Goal: Transaction & Acquisition: Book appointment/travel/reservation

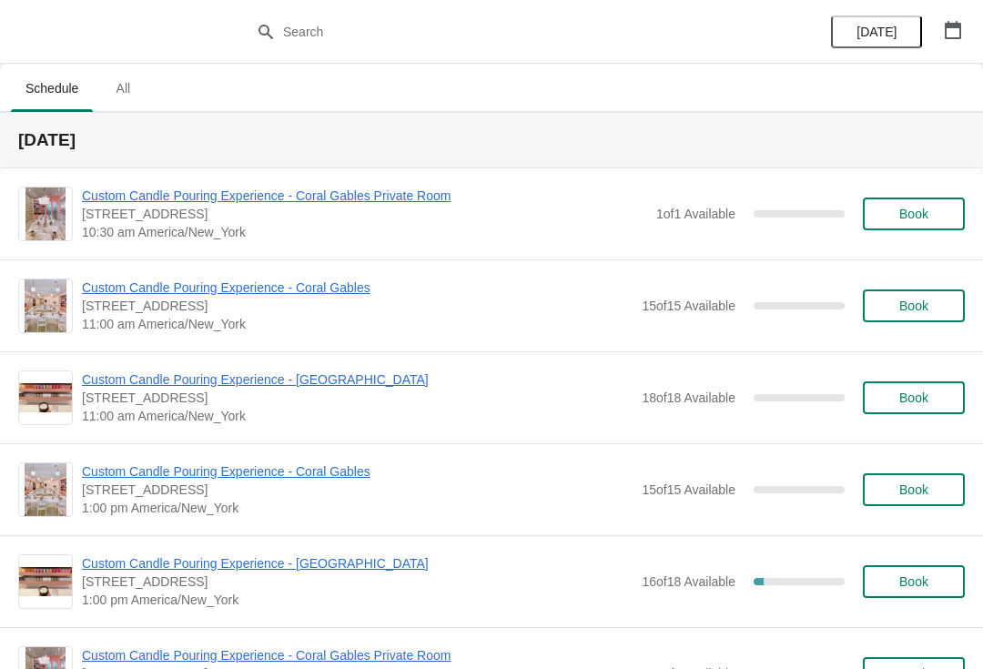
click at [115, 387] on span "Custom Candle Pouring Experience - [GEOGRAPHIC_DATA]" at bounding box center [357, 379] width 551 height 18
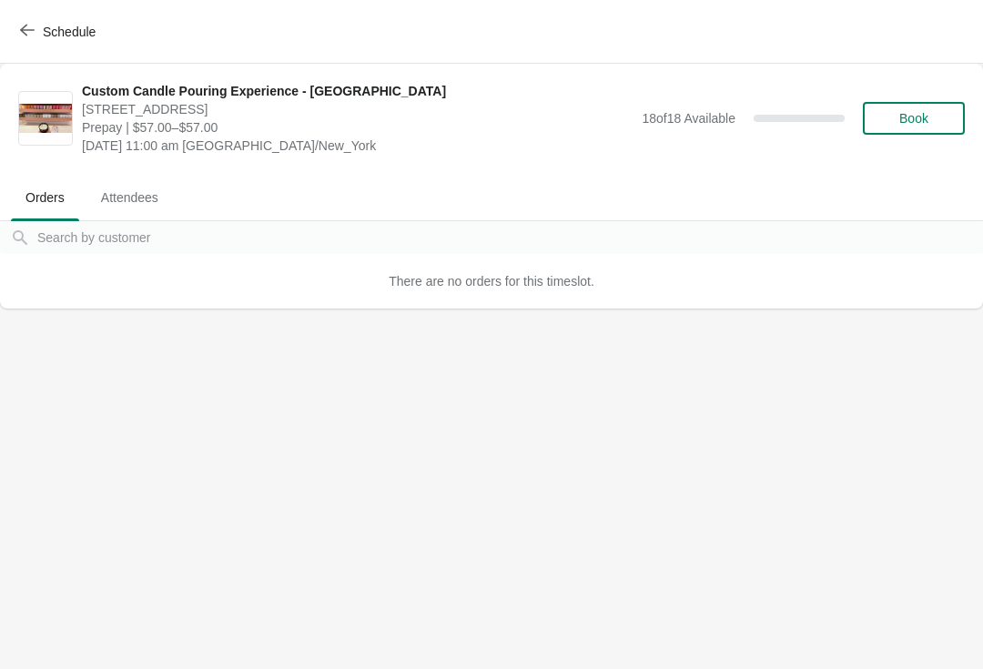
click at [30, 38] on span "button" at bounding box center [27, 31] width 15 height 17
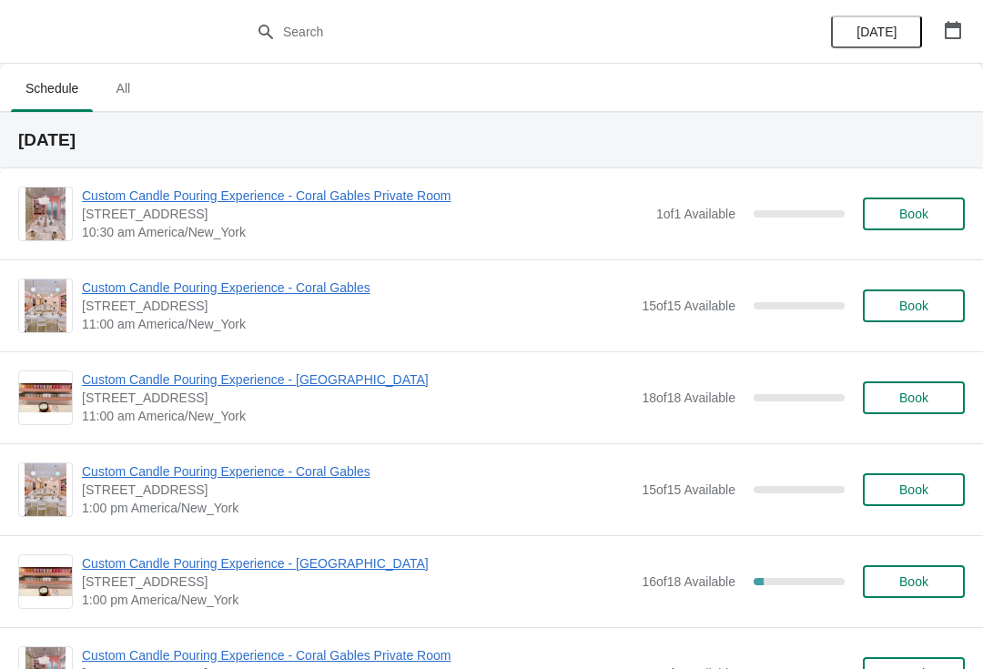
click at [922, 316] on button "Book" at bounding box center [914, 305] width 102 height 33
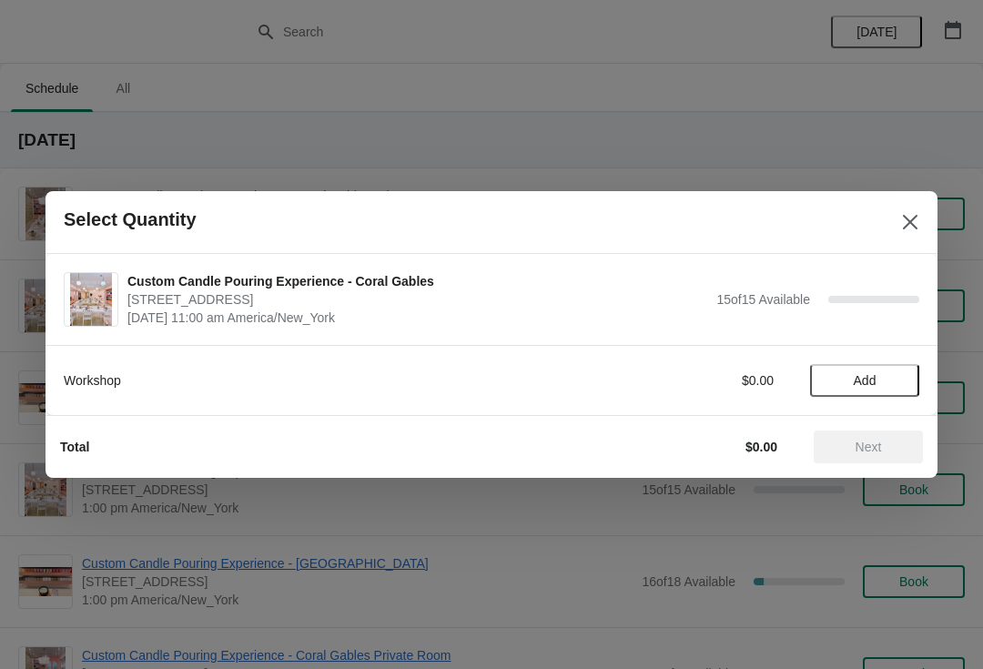
click at [878, 388] on button "Add" at bounding box center [864, 380] width 109 height 33
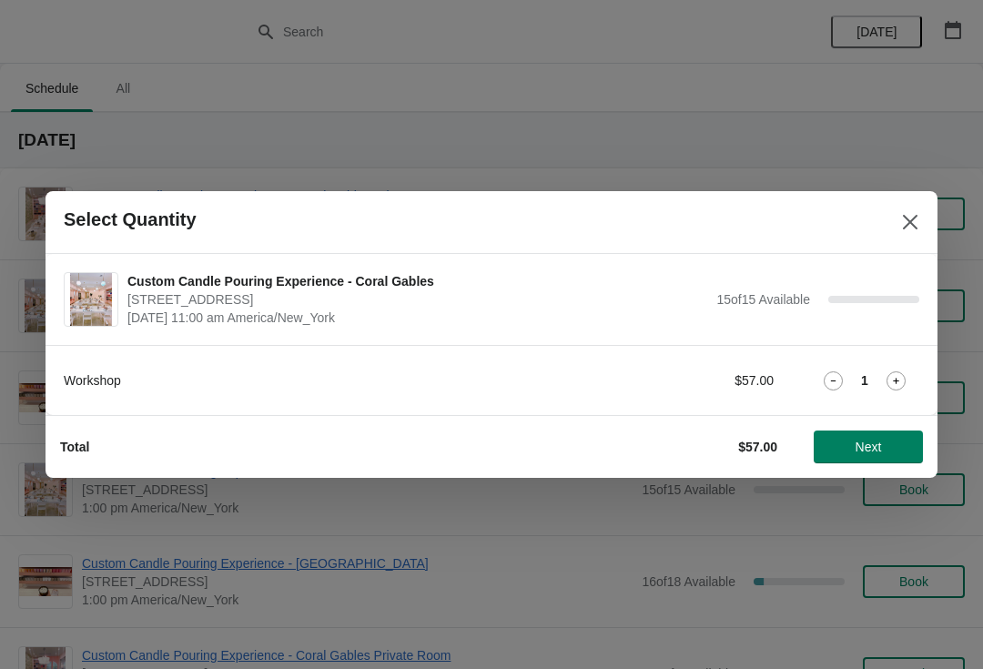
click at [887, 450] on span "Next" at bounding box center [868, 447] width 80 height 15
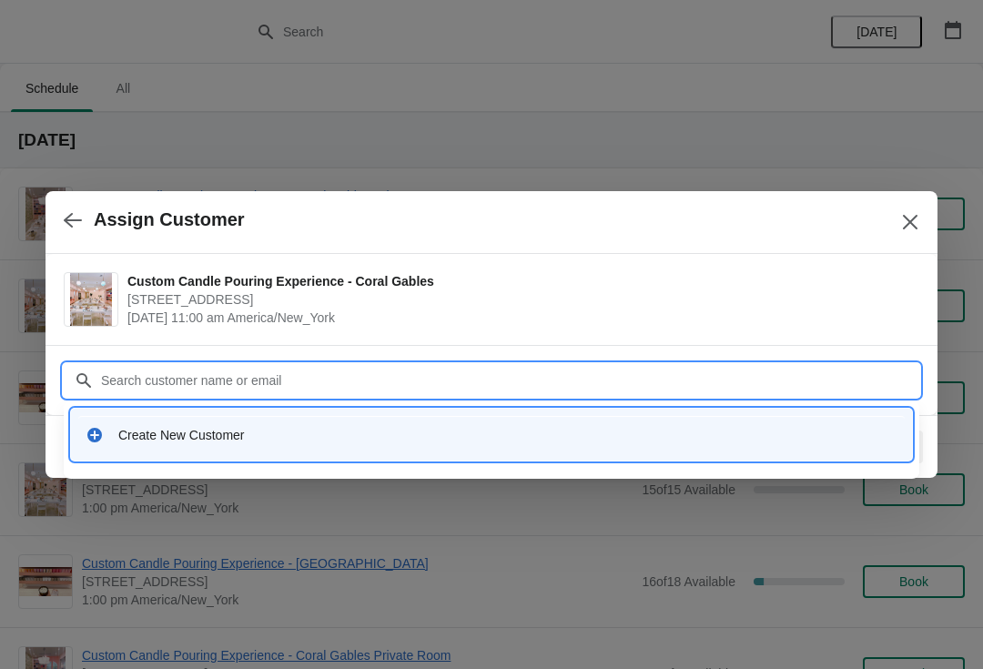
click at [107, 418] on div "Create New Customer" at bounding box center [491, 434] width 826 height 37
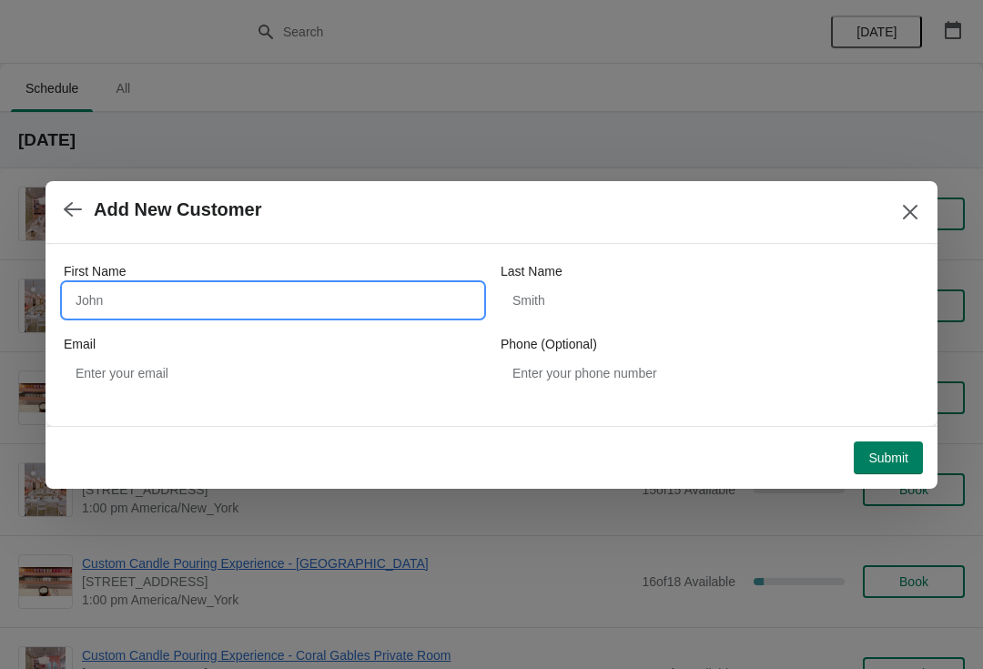
click at [76, 303] on input "First Name" at bounding box center [273, 300] width 419 height 33
type input "Alina"
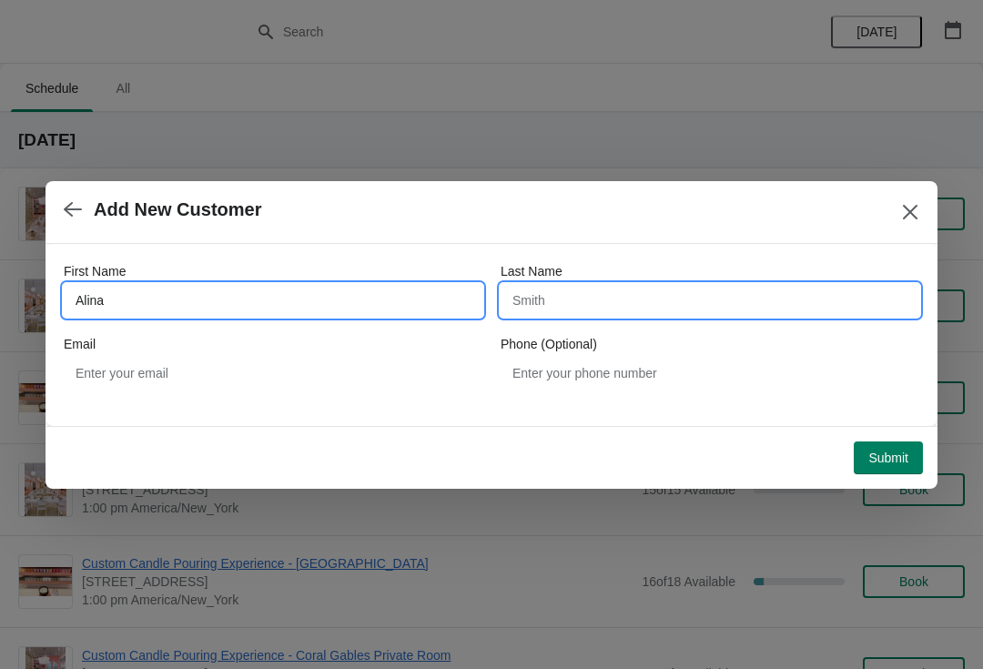
click at [708, 313] on input "Last Name" at bounding box center [710, 300] width 419 height 33
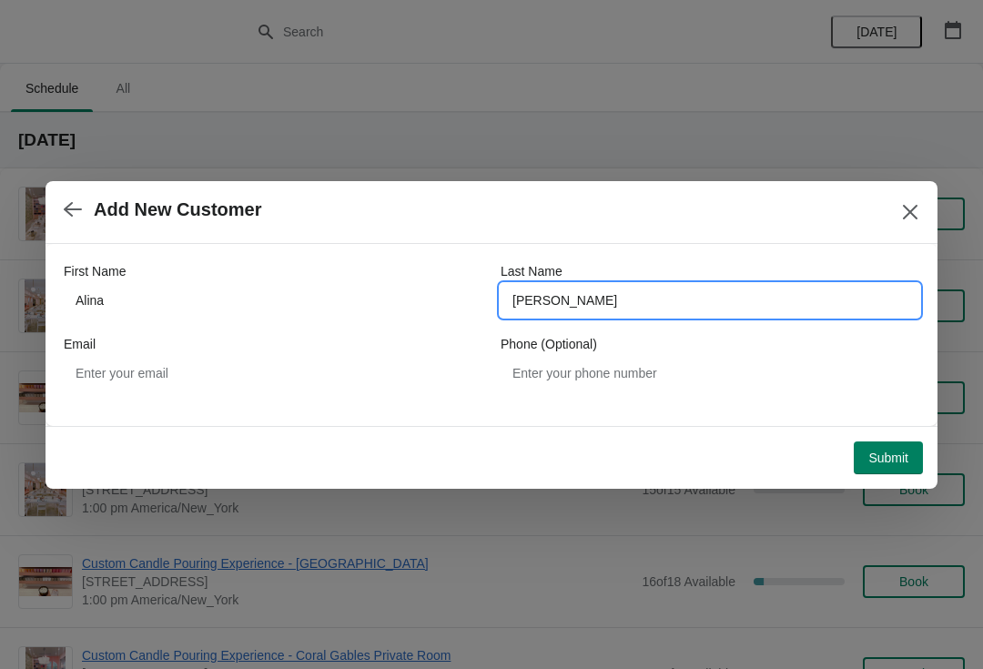
type input "[PERSON_NAME]"
click at [917, 466] on button "Submit" at bounding box center [888, 457] width 69 height 33
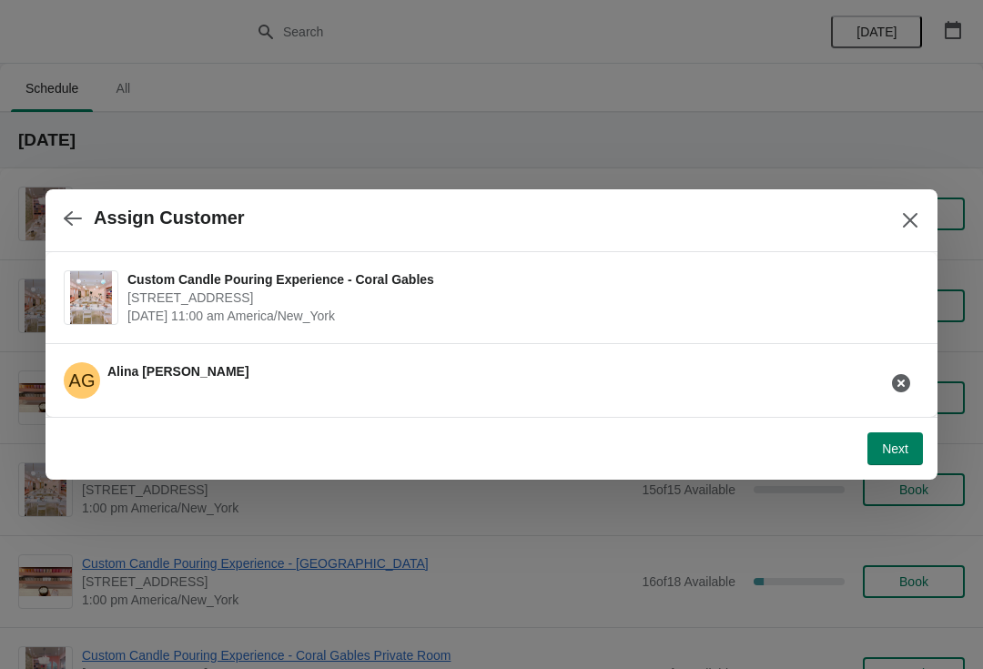
click at [897, 451] on span "Next" at bounding box center [895, 448] width 26 height 15
select select "Friend"
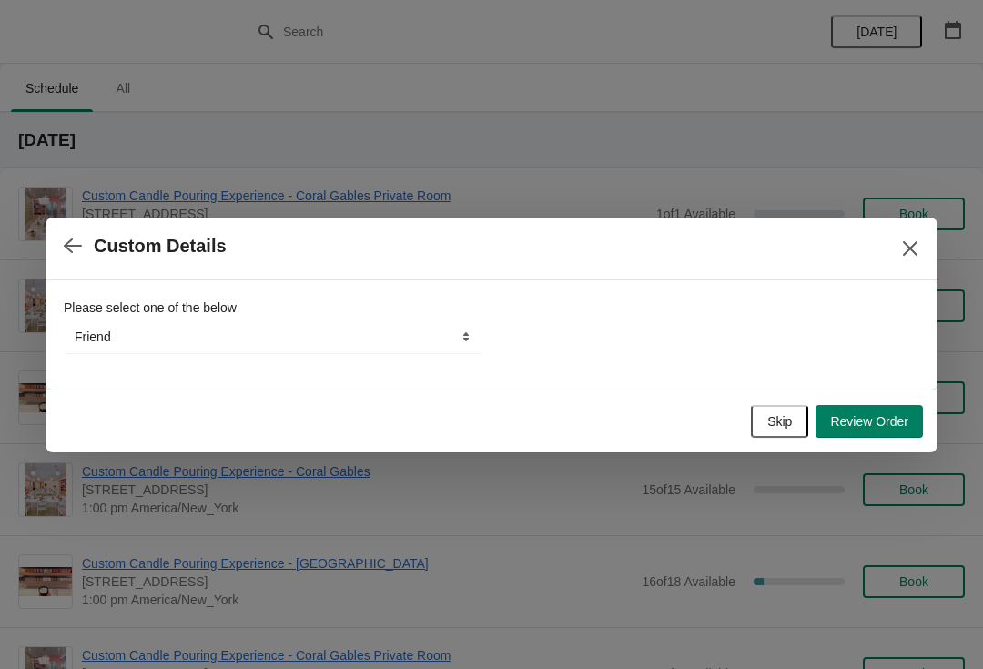
click at [914, 437] on button "Review Order" at bounding box center [869, 421] width 107 height 33
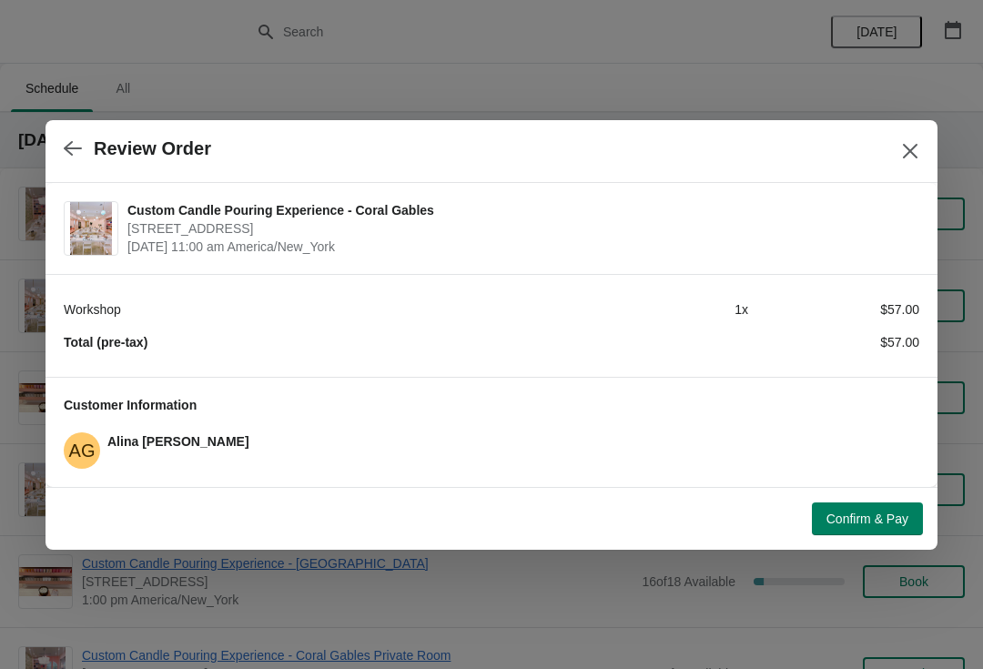
click at [909, 517] on button "Confirm & Pay" at bounding box center [867, 518] width 111 height 33
